Goal: Task Accomplishment & Management: Use online tool/utility

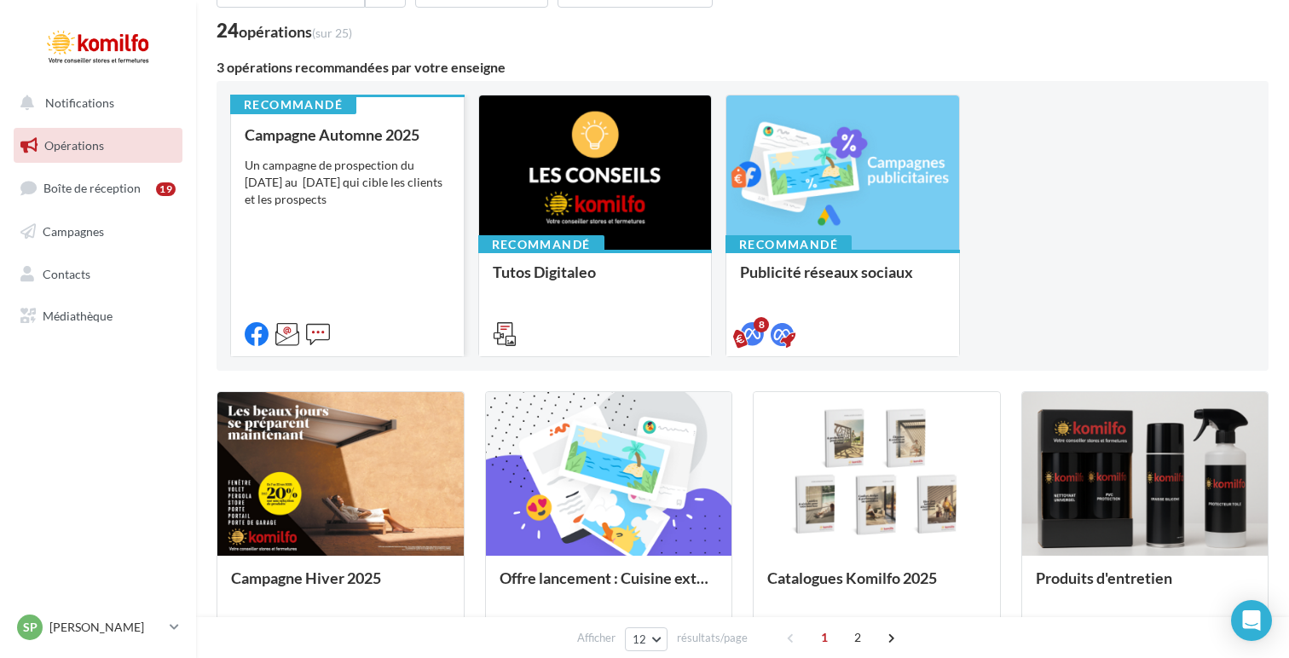
scroll to position [128, 0]
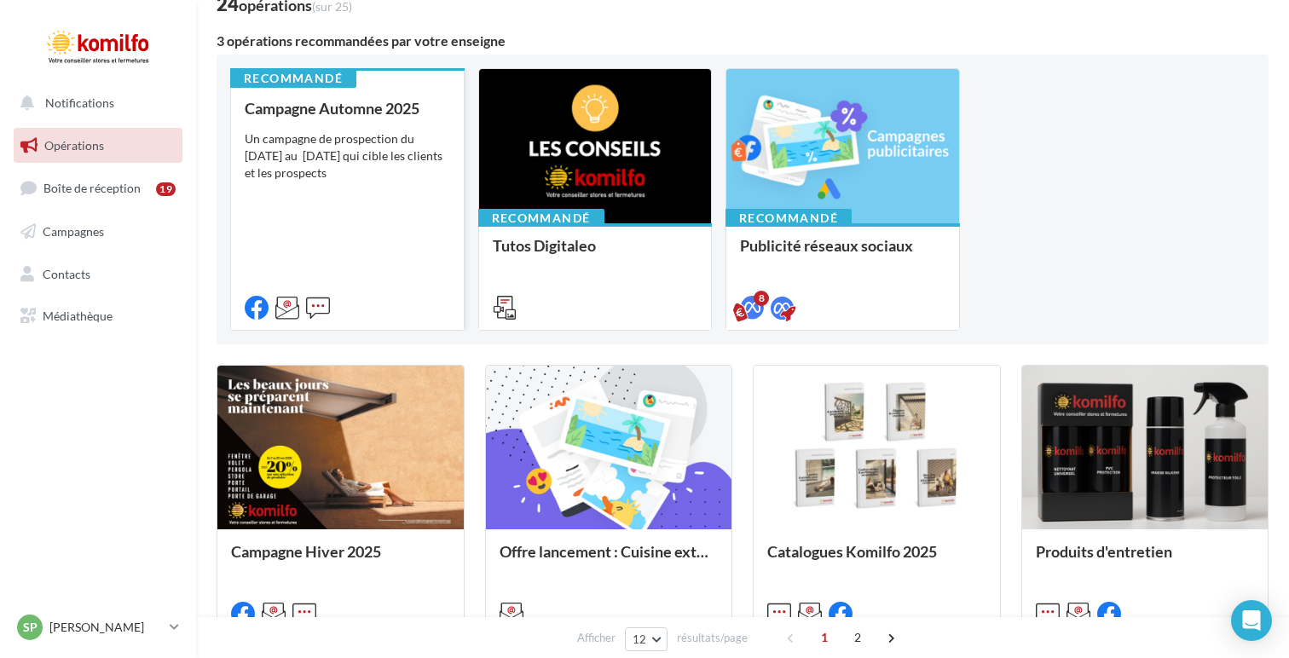
click at [403, 295] on div at bounding box center [347, 306] width 233 height 48
click at [396, 234] on div "Campagne Automne 2025 Un campagne de prospection du [DATE] au [DATE] qui cible …" at bounding box center [347, 207] width 205 height 215
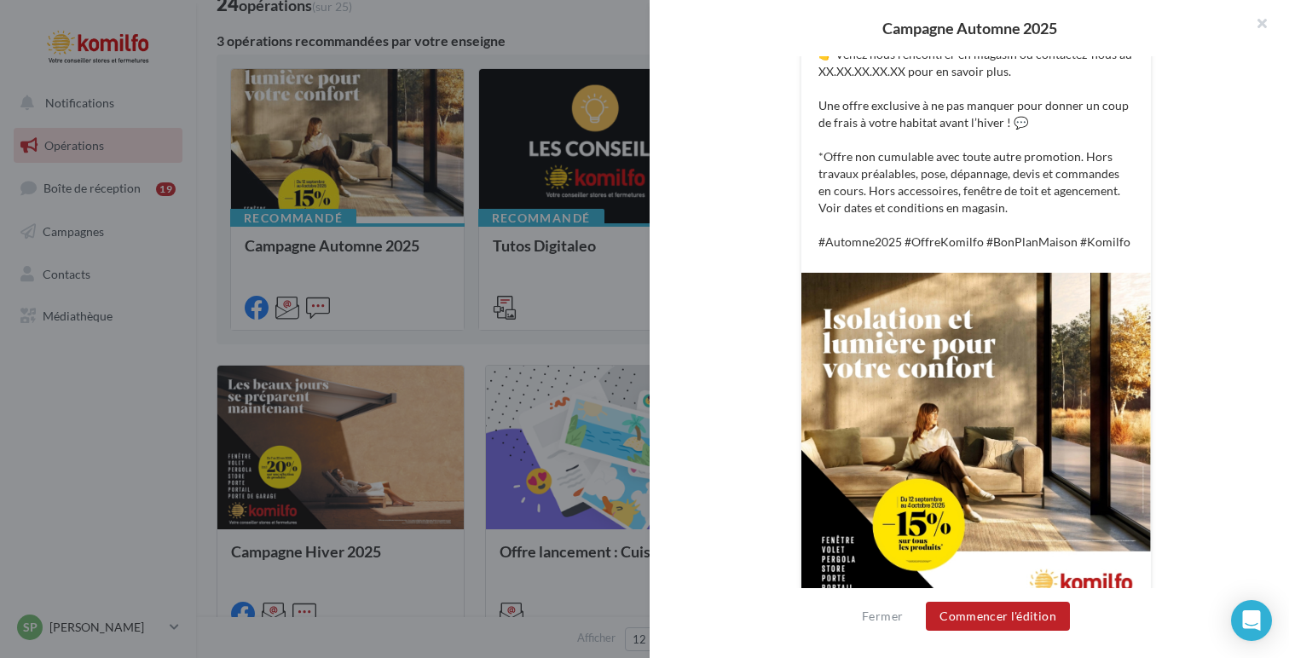
scroll to position [536, 0]
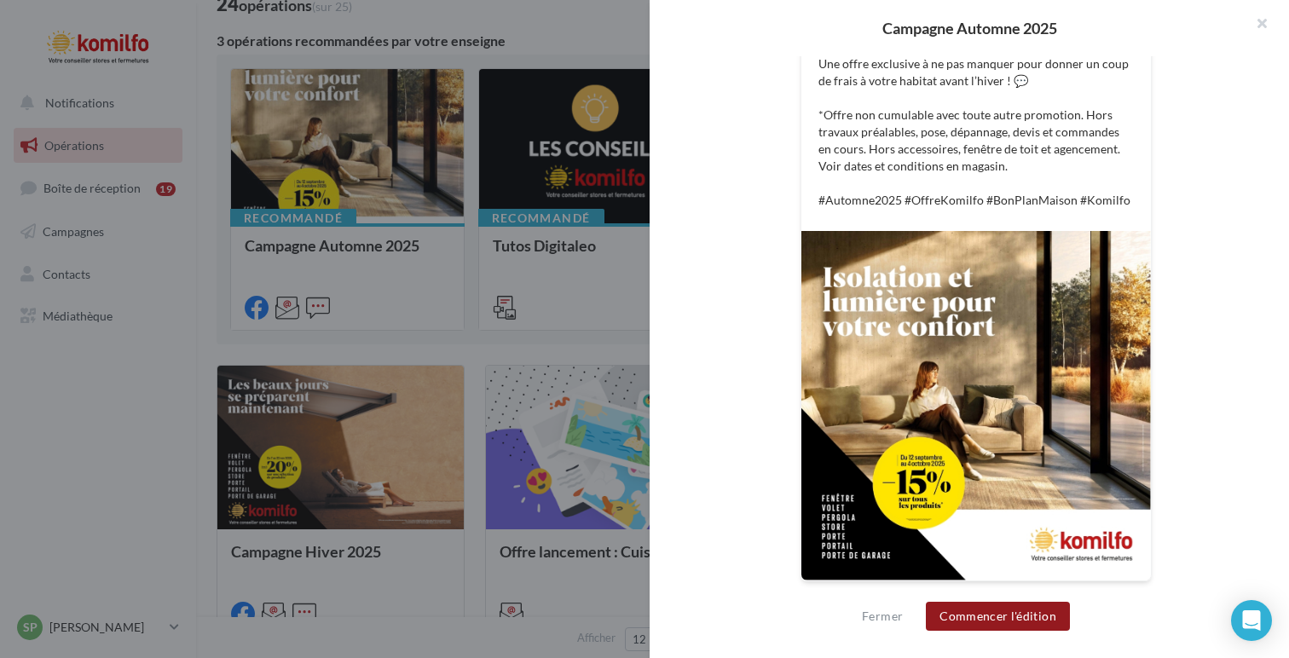
click at [985, 614] on button "Commencer l'édition" at bounding box center [998, 616] width 144 height 29
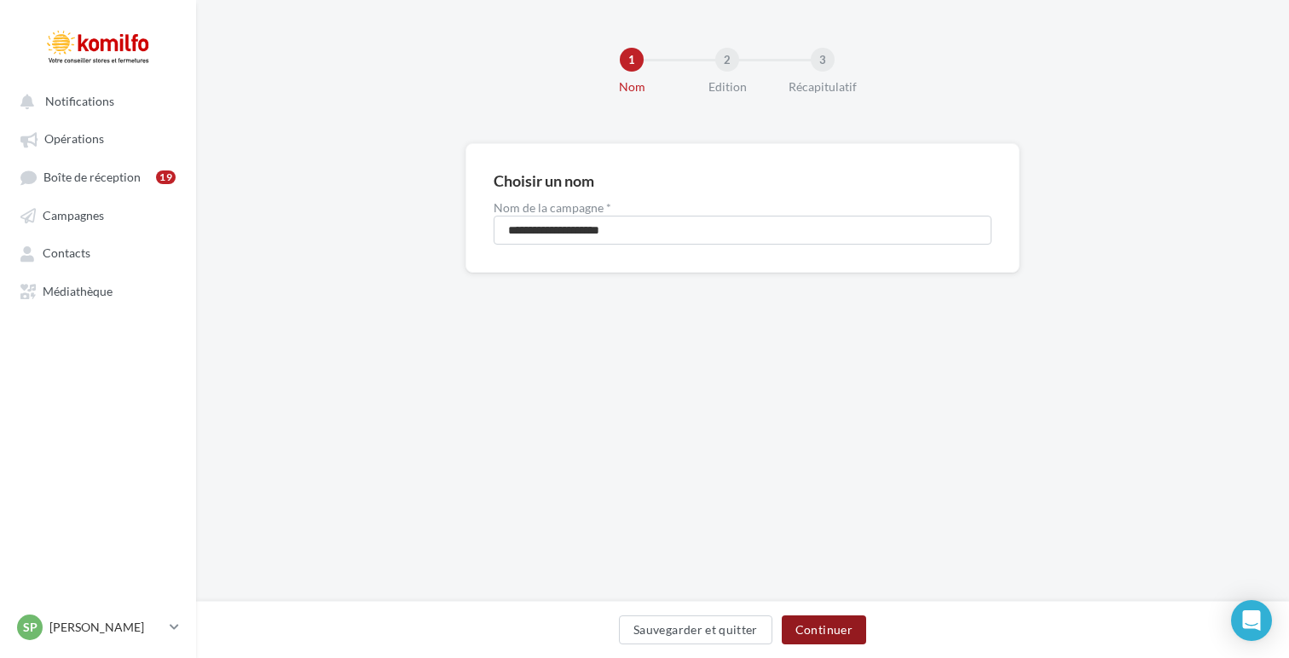
click at [842, 622] on button "Continuer" at bounding box center [824, 630] width 84 height 29
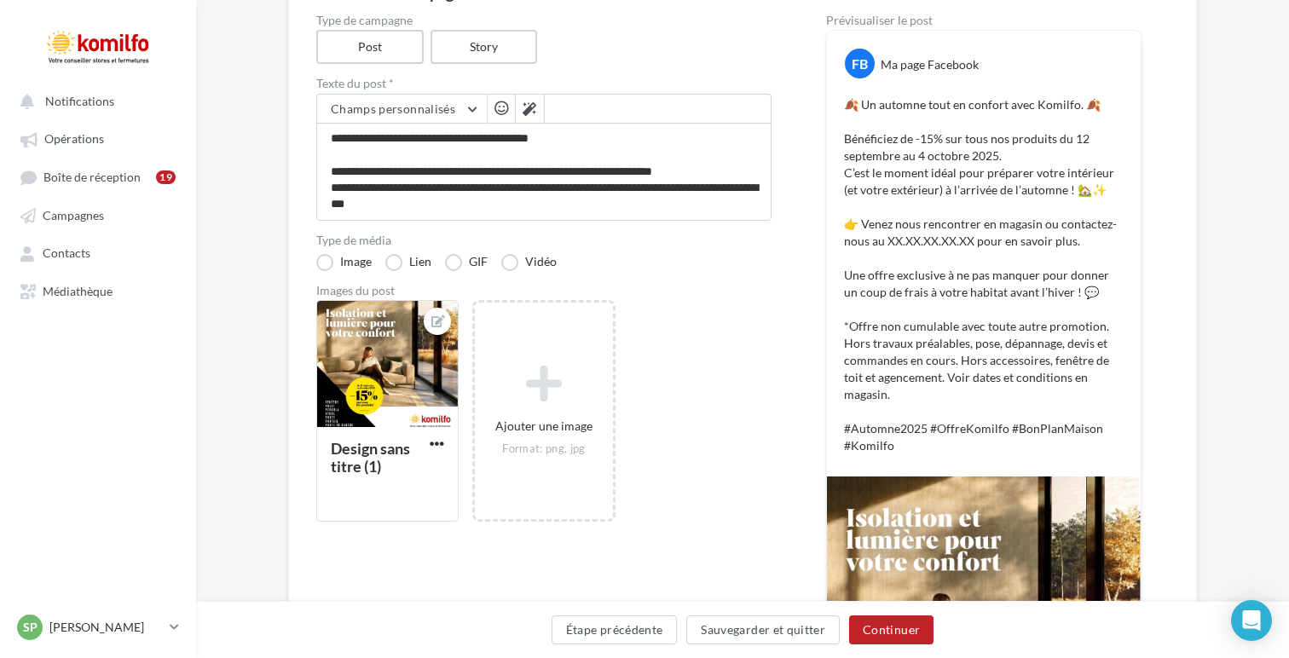
scroll to position [192, 0]
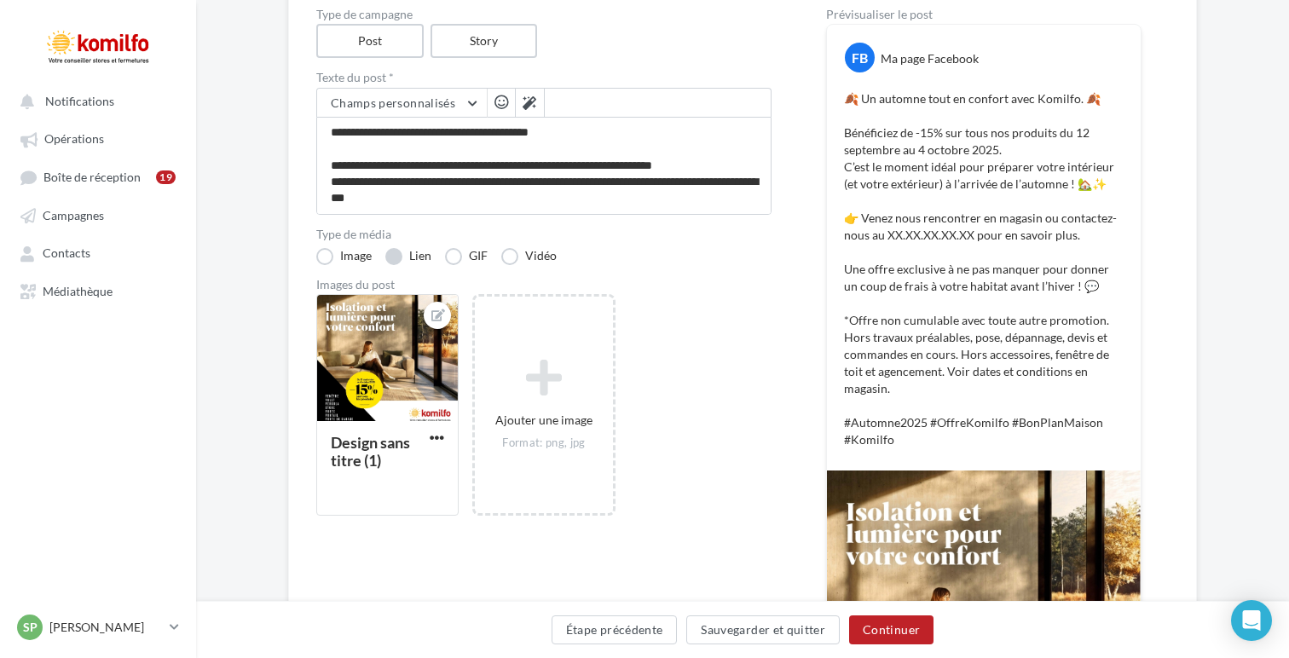
click at [405, 260] on label "Lien" at bounding box center [408, 256] width 46 height 17
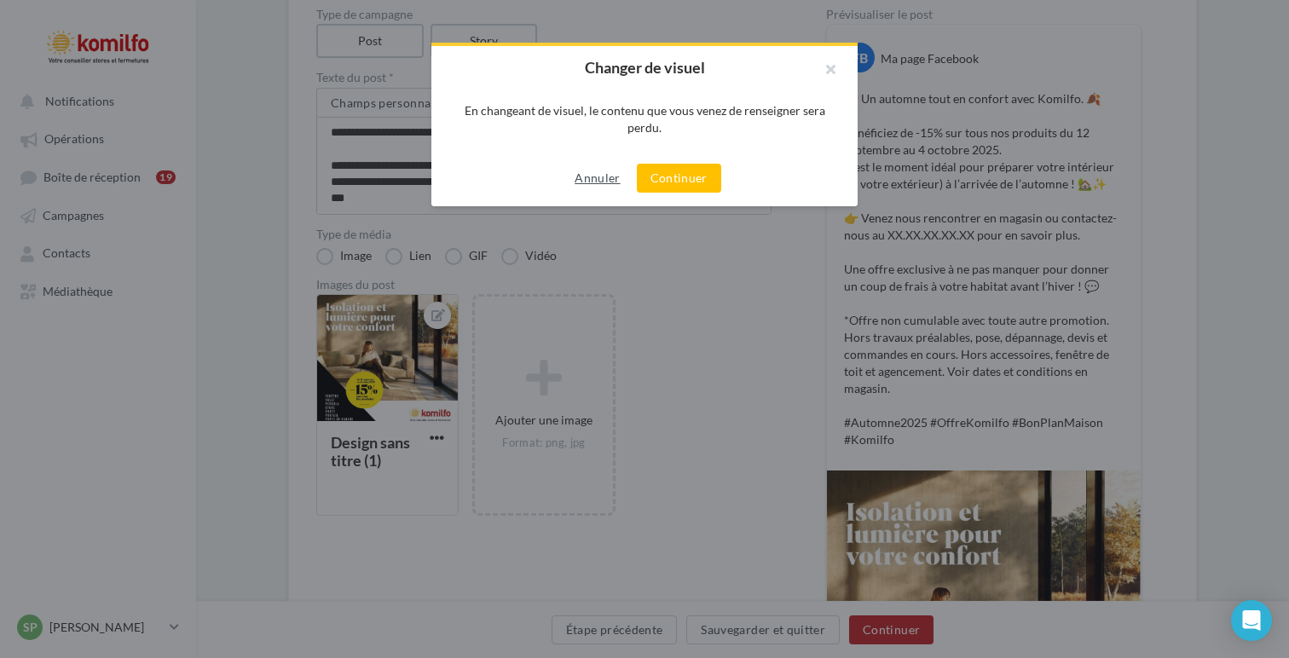
click at [602, 173] on button "Annuler" at bounding box center [597, 178] width 59 height 20
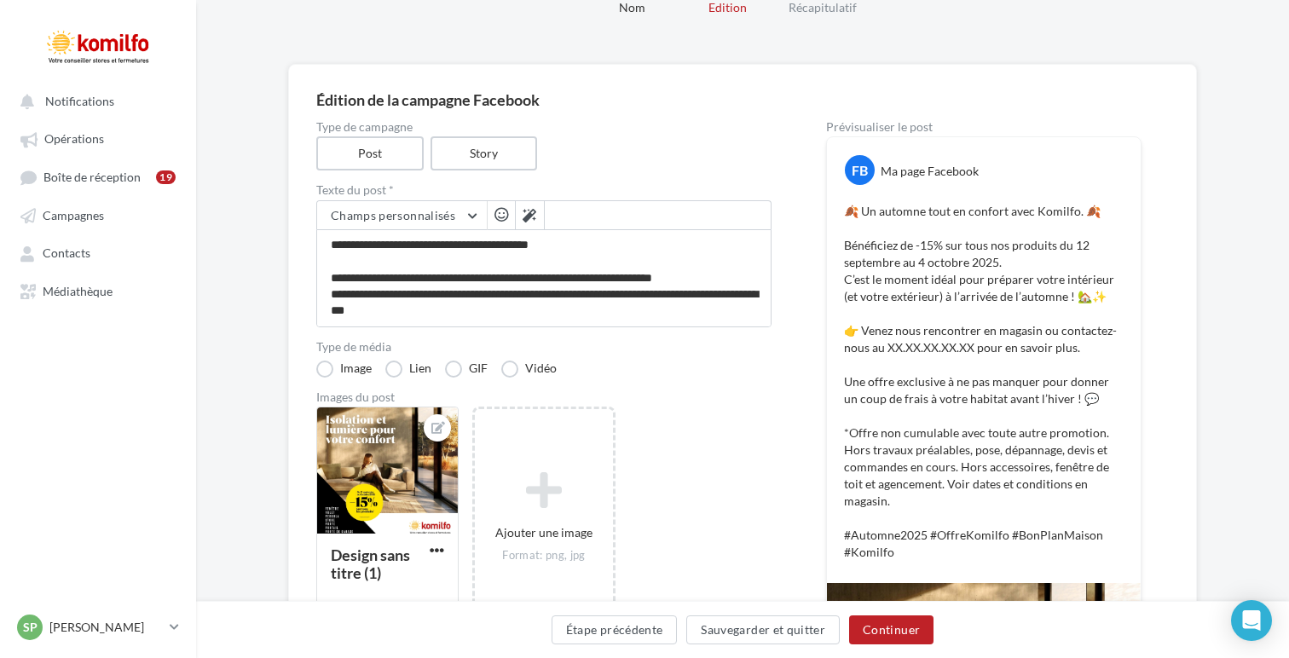
scroll to position [49, 0]
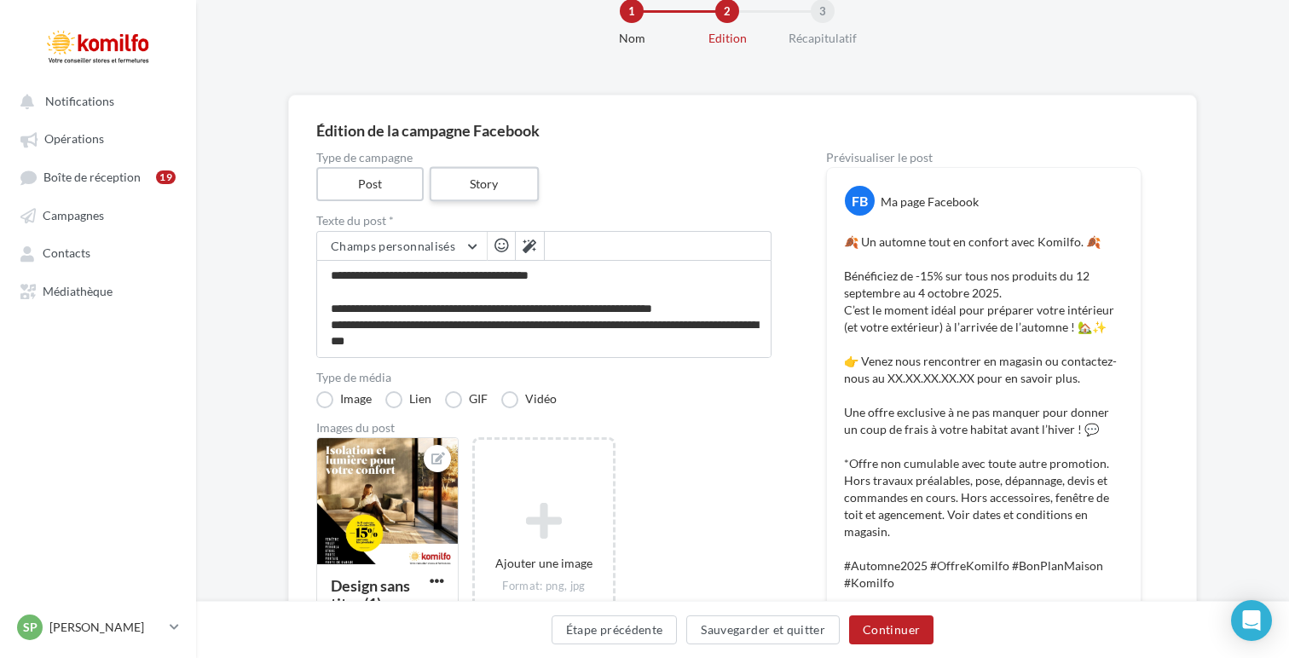
click at [527, 188] on label "Story" at bounding box center [483, 184] width 109 height 35
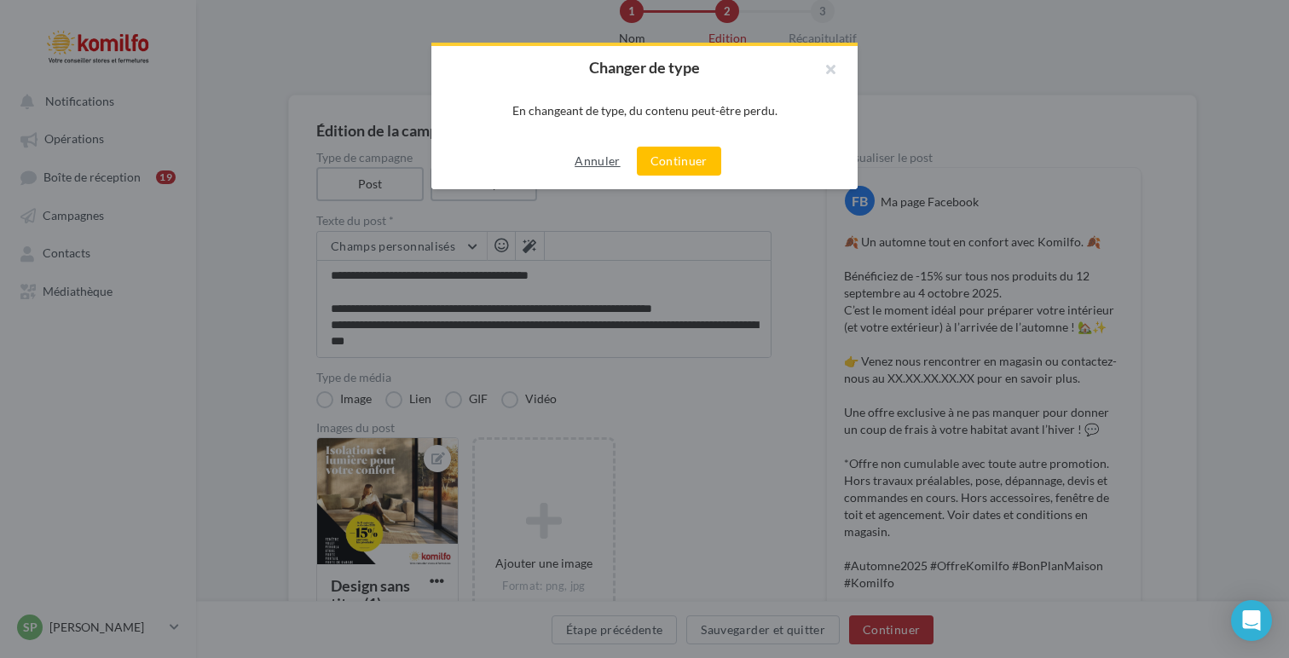
click at [605, 162] on button "Annuler" at bounding box center [597, 161] width 59 height 20
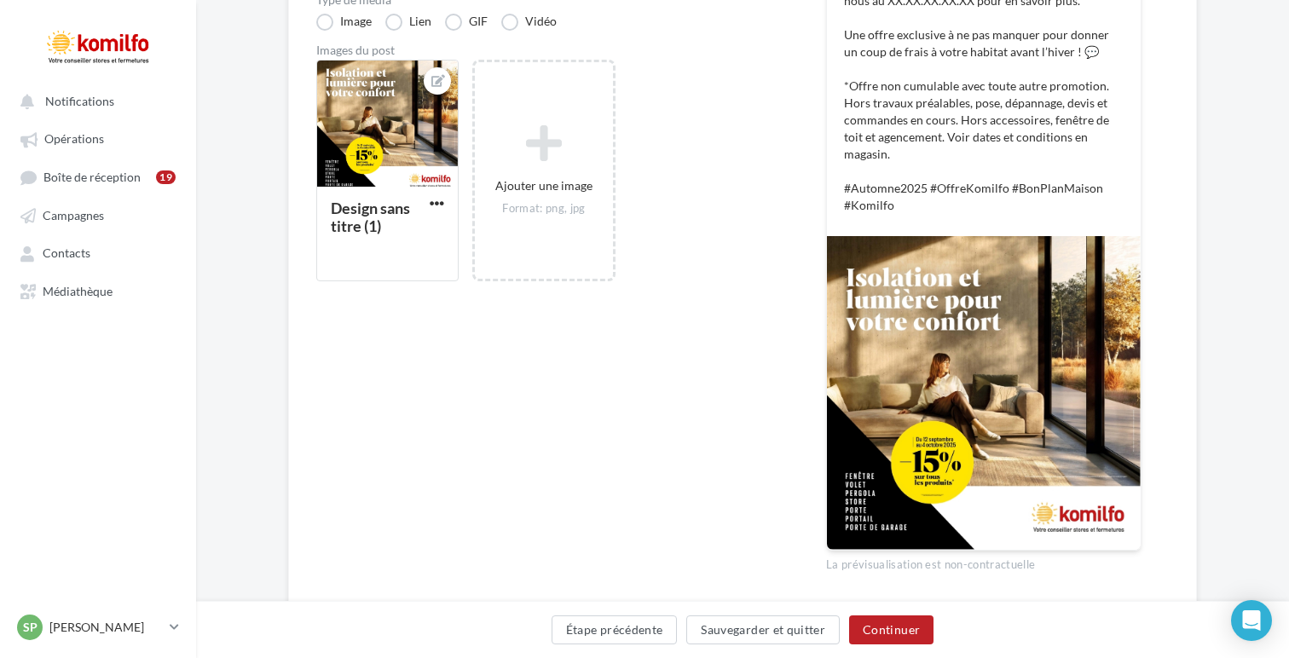
scroll to position [423, 0]
